Goal: Transaction & Acquisition: Subscribe to service/newsletter

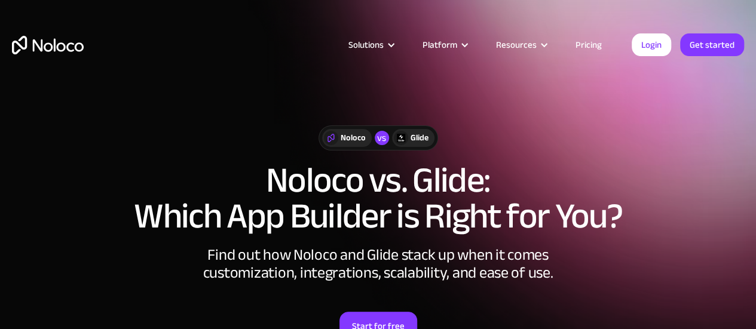
click at [590, 44] on link "Pricing" at bounding box center [589, 45] width 56 height 16
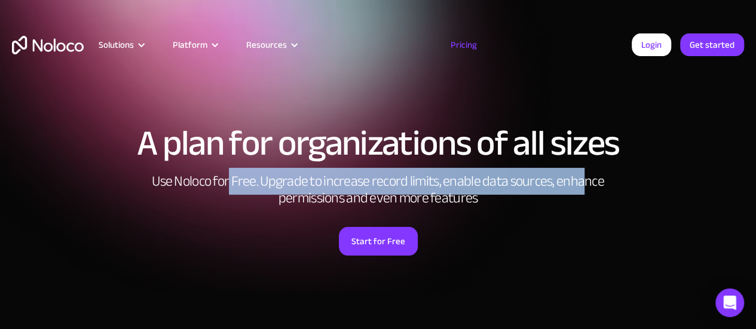
drag, startPoint x: 231, startPoint y: 182, endPoint x: 588, endPoint y: 191, distance: 357.5
click at [588, 191] on h2 "Use Noloco for Free. Upgrade to increase record limits, enable data sources, en…" at bounding box center [378, 189] width 478 height 33
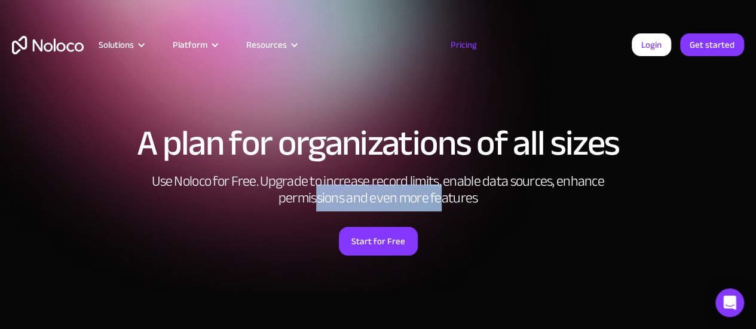
drag, startPoint x: 317, startPoint y: 199, endPoint x: 443, endPoint y: 200, distance: 126.7
click at [443, 200] on h2 "Use Noloco for Free. Upgrade to increase record limits, enable data sources, en…" at bounding box center [378, 189] width 478 height 33
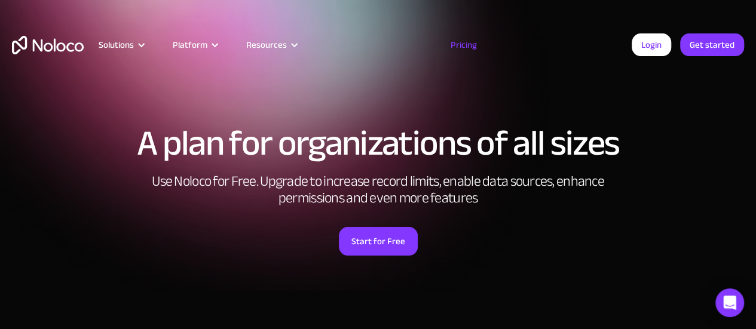
click at [497, 198] on h2 "Use Noloco for Free. Upgrade to increase record limits, enable data sources, en…" at bounding box center [378, 189] width 478 height 33
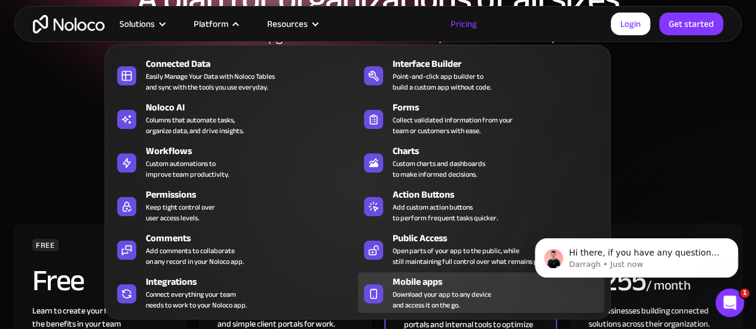
scroll to position [120, 0]
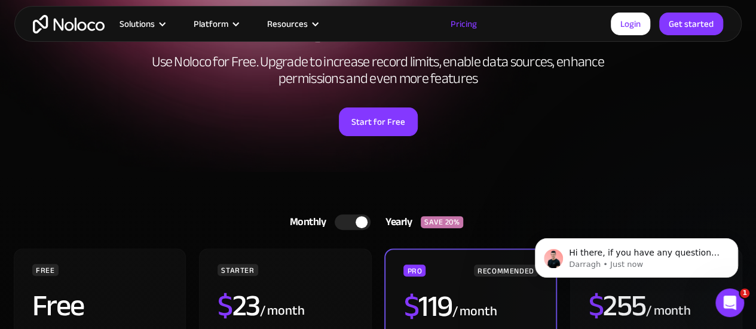
click at [737, 133] on div "Start for Free" at bounding box center [378, 117] width 732 height 37
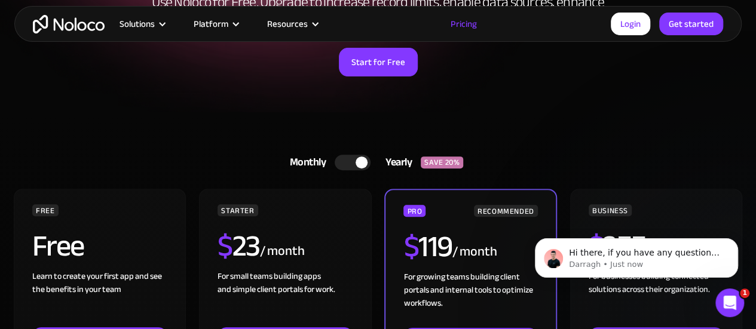
scroll to position [0, 0]
